Goal: Task Accomplishment & Management: Use online tool/utility

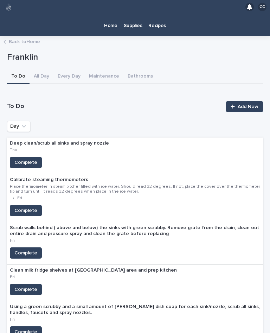
click at [61, 69] on button "Every Day" at bounding box center [68, 76] width 31 height 15
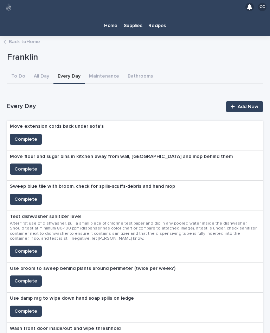
click at [104, 69] on button "Maintenance" at bounding box center [104, 76] width 39 height 15
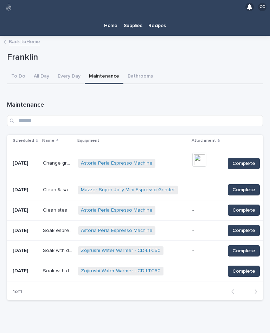
click at [13, 69] on button "To Do" at bounding box center [18, 76] width 22 height 15
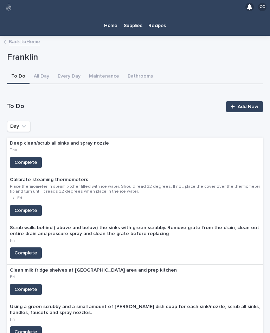
click at [107, 14] on p "Home" at bounding box center [110, 21] width 13 height 15
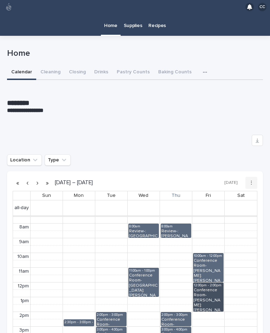
click at [220, 286] on link "12:00pm - 2:00pm Conference Room-[PERSON_NAME]: [PERSON_NAME]" at bounding box center [208, 297] width 31 height 29
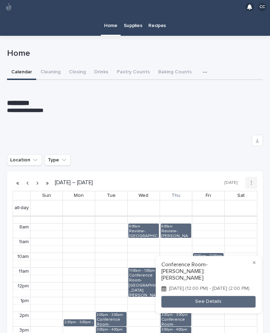
click at [257, 264] on button "×" at bounding box center [254, 263] width 8 height 8
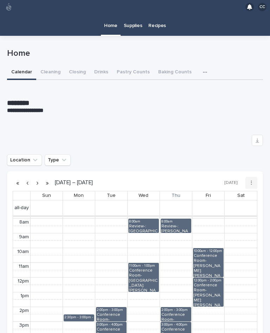
scroll to position [115, 0]
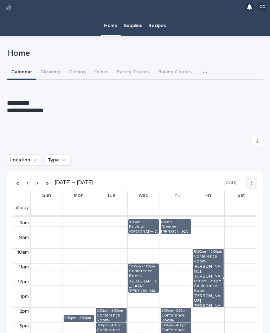
click at [48, 65] on button "Cleaning" at bounding box center [50, 72] width 28 height 15
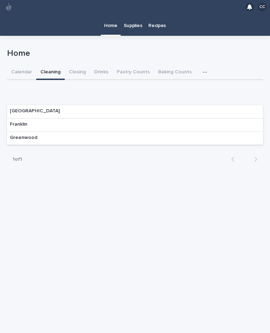
click at [48, 119] on div "Franklin" at bounding box center [135, 125] width 256 height 13
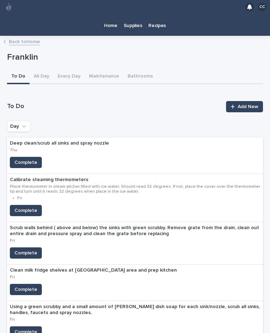
click at [107, 14] on p "Home" at bounding box center [110, 21] width 13 height 15
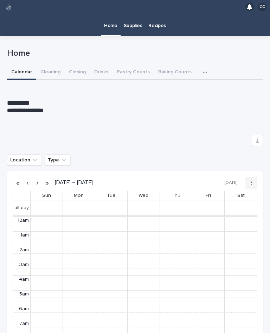
scroll to position [89, 0]
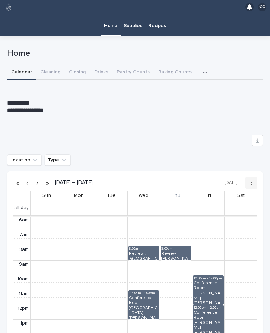
click at [76, 65] on button "Closing" at bounding box center [77, 72] width 25 height 15
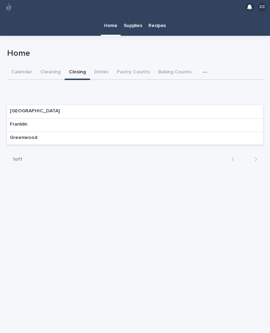
click at [238, 119] on div "Franklin" at bounding box center [135, 125] width 256 height 13
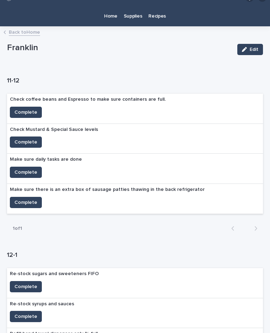
scroll to position [13, 0]
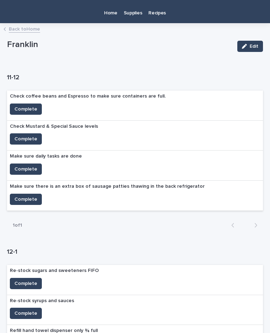
click at [33, 135] on span "Complete" at bounding box center [25, 138] width 23 height 7
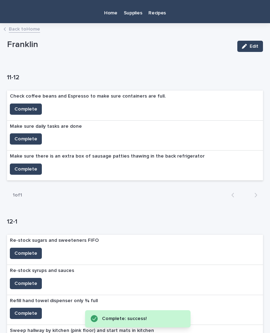
click at [32, 166] on span "Complete" at bounding box center [25, 169] width 23 height 7
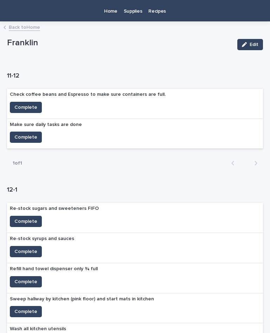
scroll to position [14, 0]
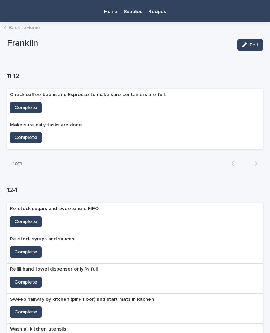
click at [29, 218] on span "Complete" at bounding box center [25, 221] width 23 height 7
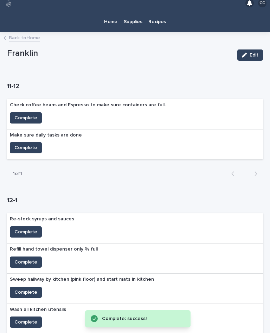
scroll to position [5, 0]
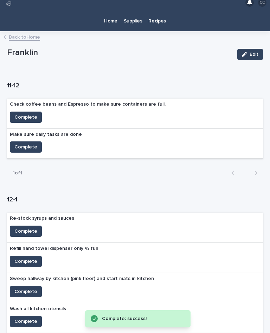
click at [29, 114] on span "Complete" at bounding box center [25, 117] width 23 height 7
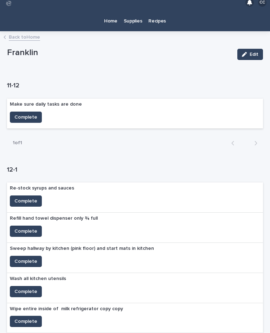
click at [24, 114] on span "Complete" at bounding box center [25, 117] width 23 height 7
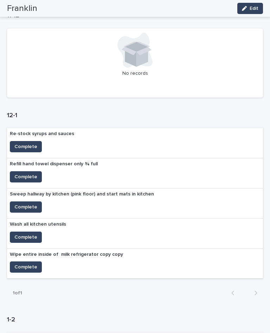
scroll to position [79, 0]
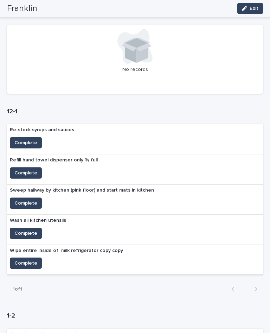
click at [26, 137] on button "Complete" at bounding box center [26, 142] width 32 height 11
click at [27, 170] on span "Complete" at bounding box center [25, 173] width 23 height 7
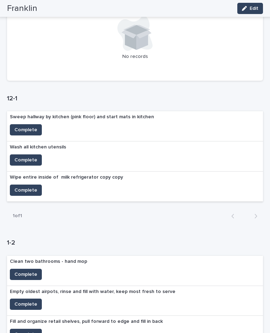
scroll to position [95, 0]
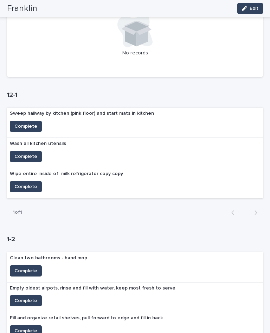
click at [26, 153] on span "Complete" at bounding box center [25, 156] width 23 height 7
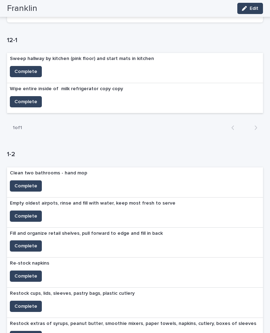
scroll to position [150, 0]
